Goal: Find specific page/section: Find specific page/section

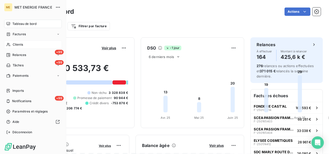
click at [14, 44] on span "Clients" at bounding box center [18, 44] width 10 height 5
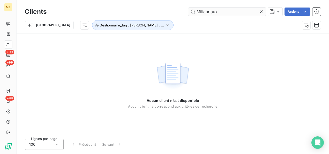
click at [221, 11] on input "Millauriaux" at bounding box center [227, 11] width 78 height 8
type input "Millauriaux"
click at [262, 12] on icon at bounding box center [261, 11] width 5 height 5
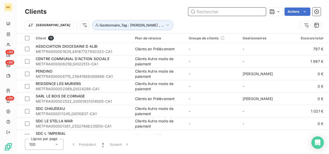
paste input "METFRA000006740"
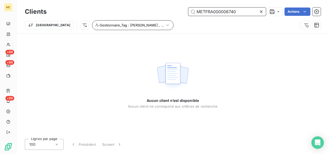
type input "METFRA000006740"
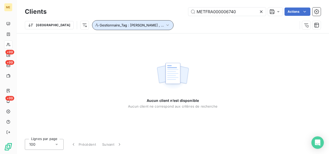
click at [167, 25] on icon "button" at bounding box center [168, 25] width 2 height 2
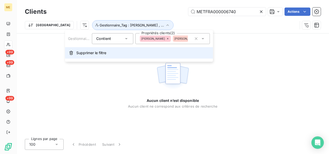
click at [97, 51] on span "Supprimer le filtre" at bounding box center [91, 52] width 30 height 5
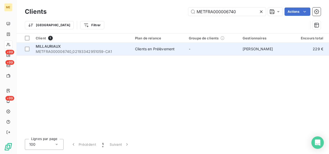
click at [80, 49] on span "METFRA000006740_02193342951059-CA1" at bounding box center [82, 51] width 93 height 5
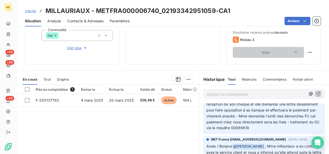
scroll to position [78, 0]
